Goal: Task Accomplishment & Management: Use online tool/utility

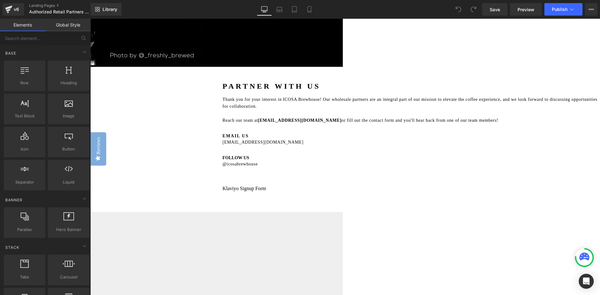
scroll to position [656, 0]
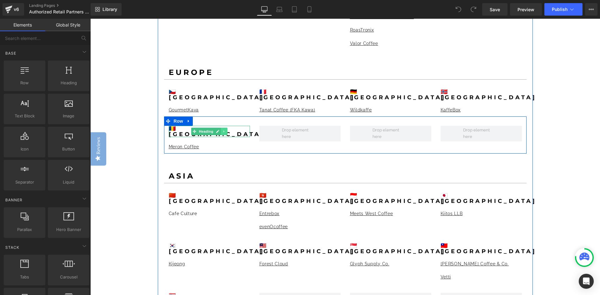
click at [223, 130] on icon at bounding box center [224, 132] width 3 height 4
click at [219, 130] on icon at bounding box center [220, 132] width 3 height 4
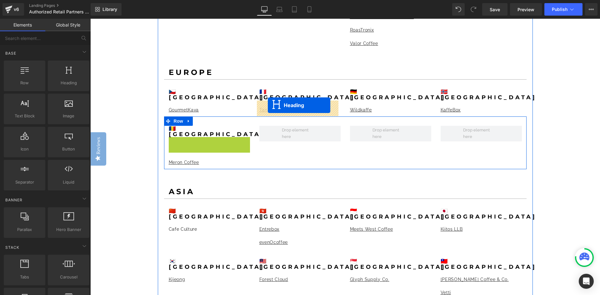
drag, startPoint x: 191, startPoint y: 110, endPoint x: 273, endPoint y: 109, distance: 82.2
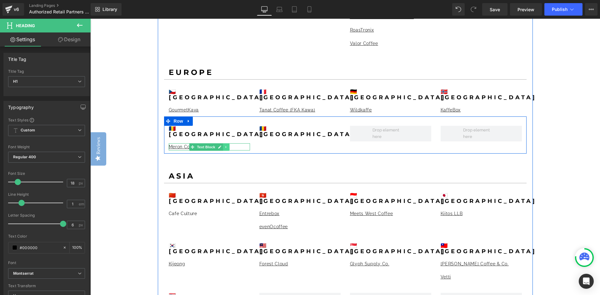
click at [224, 145] on icon at bounding box center [225, 147] width 3 height 4
click at [221, 145] on icon at bounding box center [222, 146] width 3 height 3
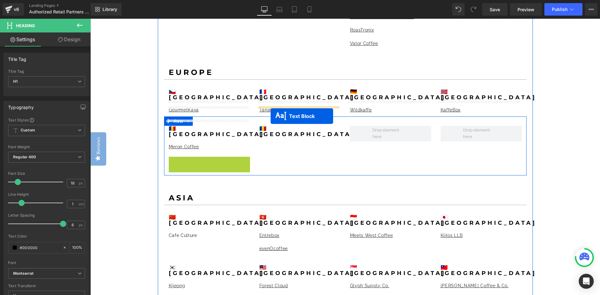
drag, startPoint x: 190, startPoint y: 128, endPoint x: 271, endPoint y: 116, distance: 81.9
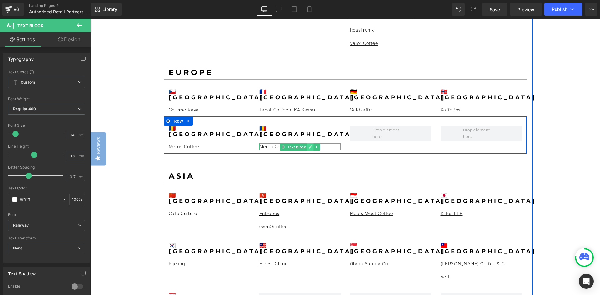
click at [309, 145] on icon at bounding box center [310, 147] width 3 height 4
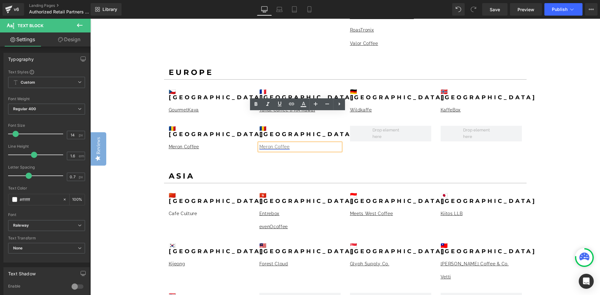
click at [259, 144] on link "Meron Coffee" at bounding box center [274, 146] width 30 height 5
click at [293, 127] on span "Edit" at bounding box center [295, 126] width 7 height 5
click at [333, 130] on input "[URL][DOMAIN_NAME]" at bounding box center [302, 129] width 96 height 16
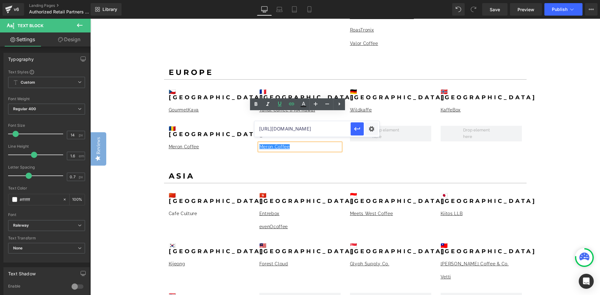
paste input "[DOMAIN_NAME]"
type input "[URL][DOMAIN_NAME]"
click at [357, 132] on icon "button" at bounding box center [358, 129] width 8 height 8
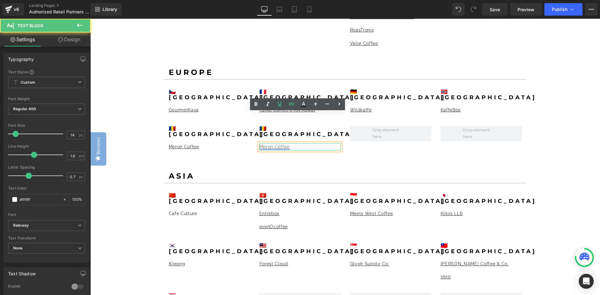
click at [263, 144] on link "Meron Coffee" at bounding box center [274, 146] width 30 height 5
click at [262, 144] on link "Meron Coffee" at bounding box center [274, 146] width 30 height 5
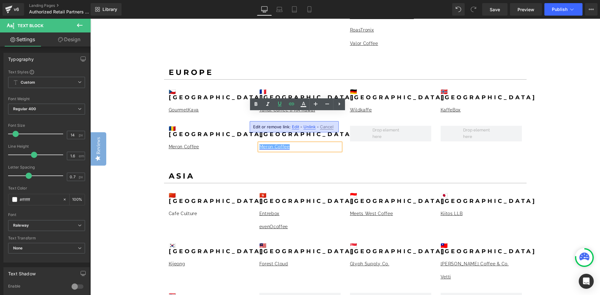
click at [261, 144] on link "Meron Coffee" at bounding box center [274, 146] width 30 height 5
click at [301, 143] on p "Meron Coffee" at bounding box center [299, 146] width 81 height 7
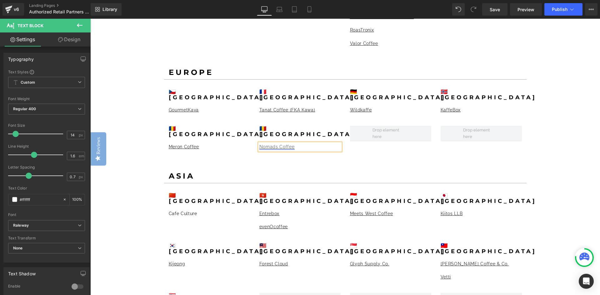
click at [274, 144] on link "Nomads Coffee" at bounding box center [276, 146] width 35 height 5
click at [319, 143] on p "Nomad Coffee" at bounding box center [299, 146] width 81 height 7
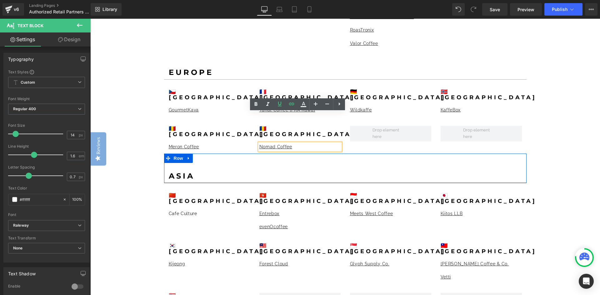
click at [353, 157] on div "ASIA Heading" at bounding box center [345, 168] width 363 height 23
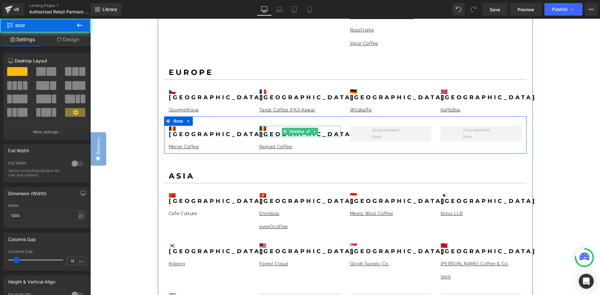
click at [268, 125] on b "🇷🇴[GEOGRAPHIC_DATA]" at bounding box center [307, 131] width 96 height 13
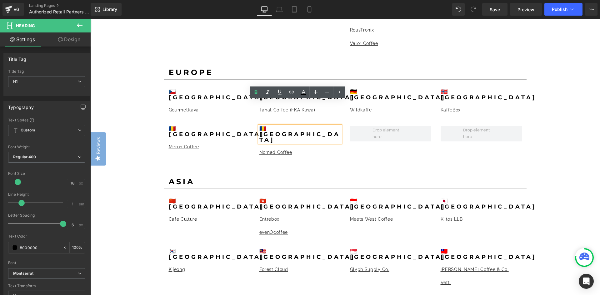
click at [263, 125] on b "🇷🇴[GEOGRAPHIC_DATA]" at bounding box center [299, 134] width 81 height 18
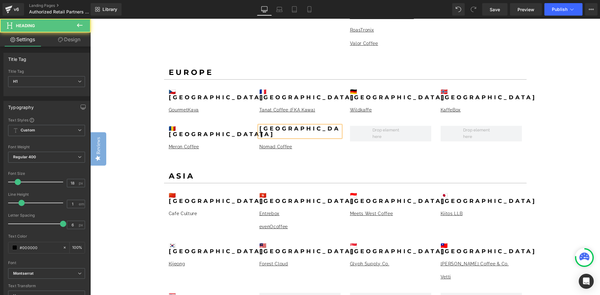
click at [259, 125] on b "[GEOGRAPHIC_DATA]" at bounding box center [299, 131] width 81 height 13
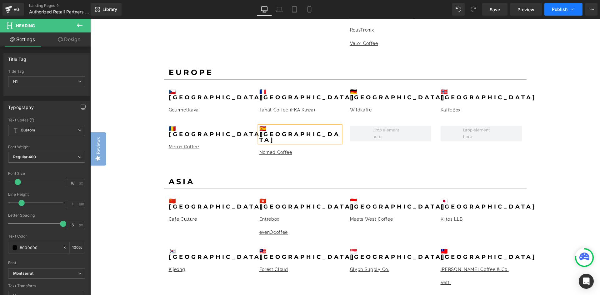
click at [452, 11] on icon at bounding box center [572, 9] width 6 height 6
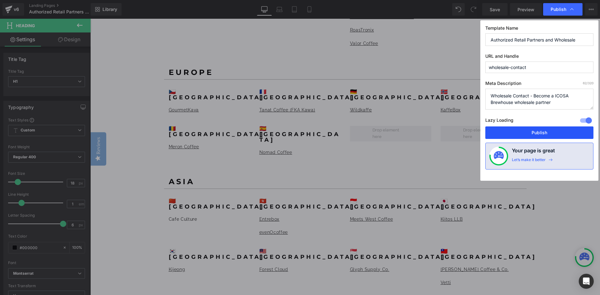
click at [452, 135] on button "Publish" at bounding box center [539, 133] width 108 height 13
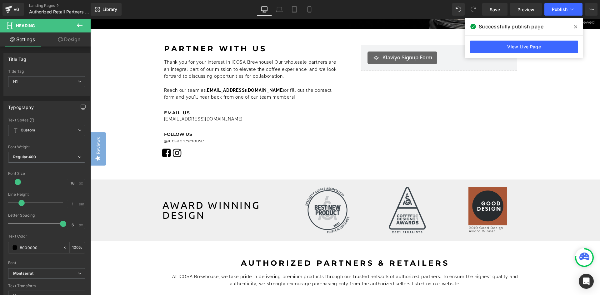
scroll to position [63, 0]
